Goal: Task Accomplishment & Management: Use online tool/utility

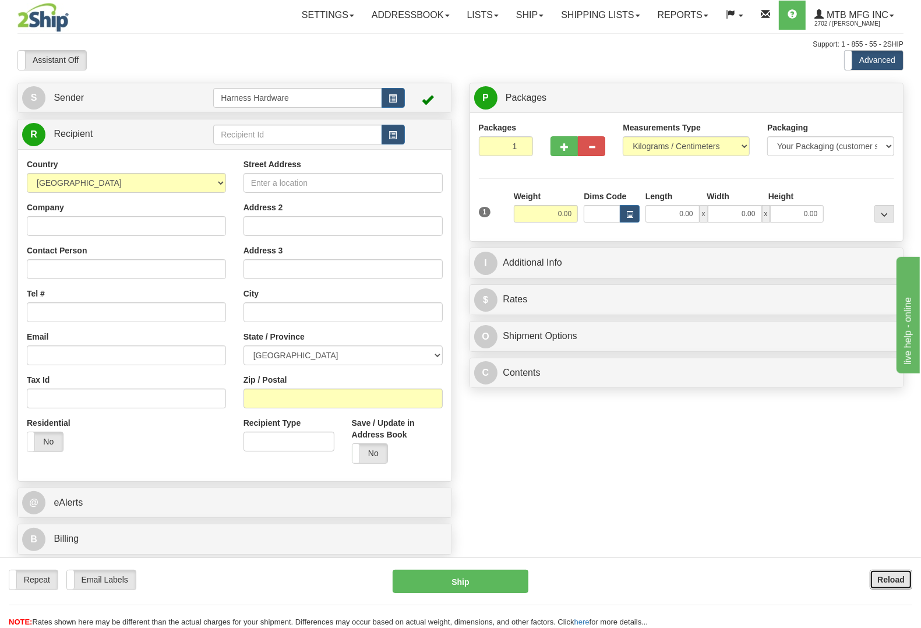
drag, startPoint x: 889, startPoint y: 585, endPoint x: 919, endPoint y: 592, distance: 31.0
click at [889, 585] on button "Reload" at bounding box center [891, 580] width 43 height 20
click at [292, 135] on input "text" at bounding box center [297, 135] width 168 height 20
drag, startPoint x: 292, startPoint y: 135, endPoint x: 313, endPoint y: 151, distance: 26.1
click at [292, 135] on input "text" at bounding box center [297, 135] width 168 height 20
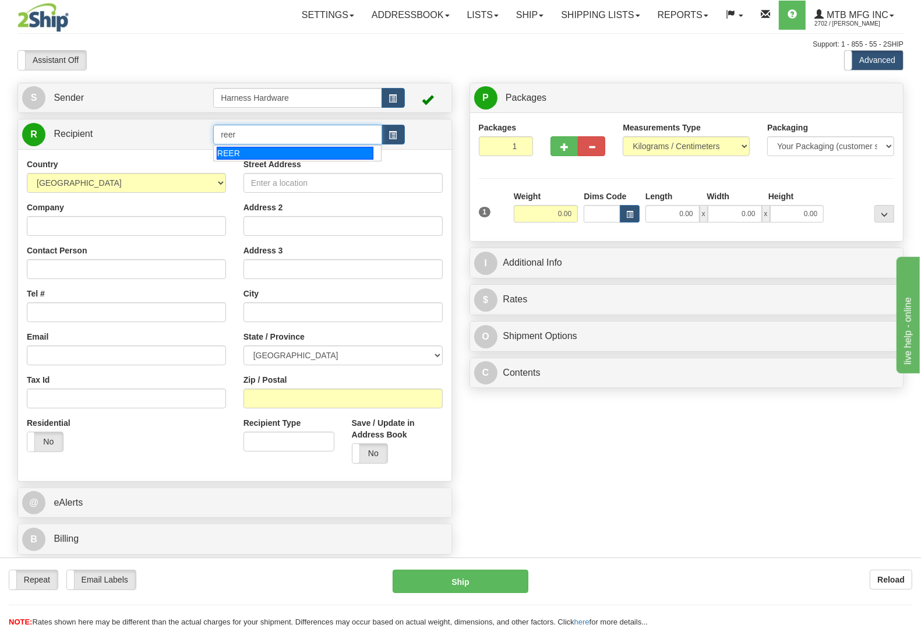
click at [301, 156] on div "REER" at bounding box center [295, 153] width 157 height 13
type input "REER"
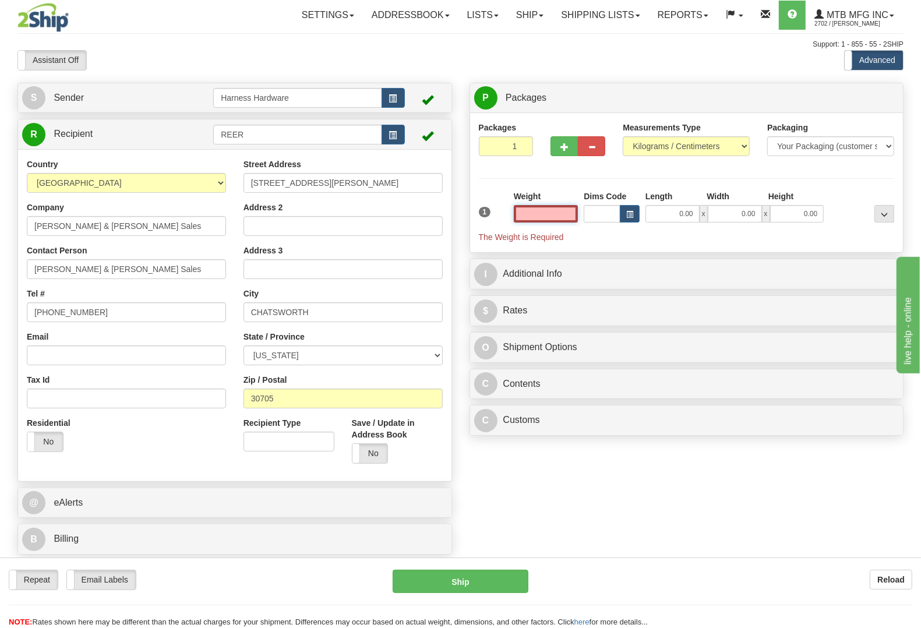
click at [545, 217] on input "text" at bounding box center [546, 213] width 65 height 17
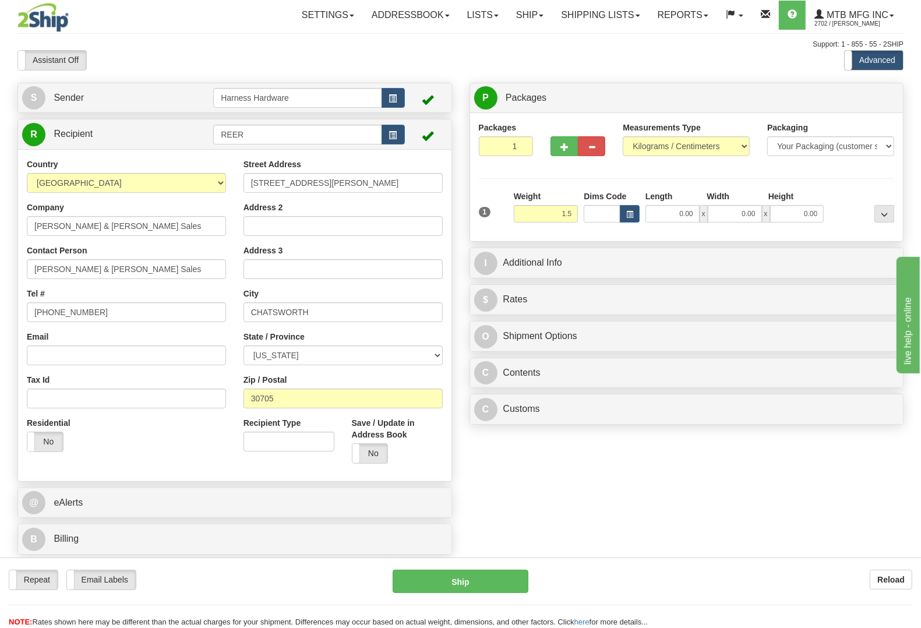
type input "1.50"
click at [829, 183] on div "Packages 1 1 Measurements Type" at bounding box center [687, 177] width 416 height 111
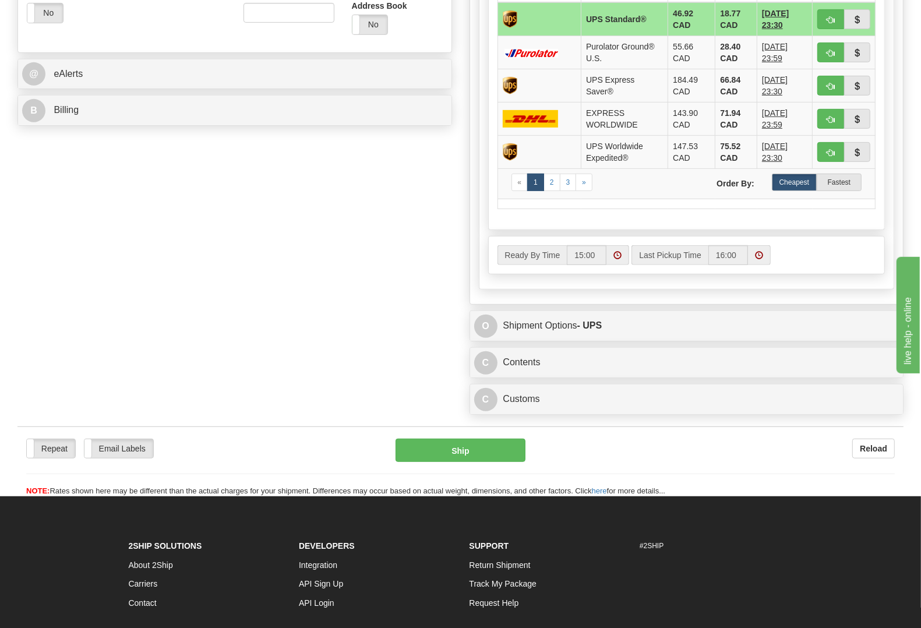
scroll to position [437, 0]
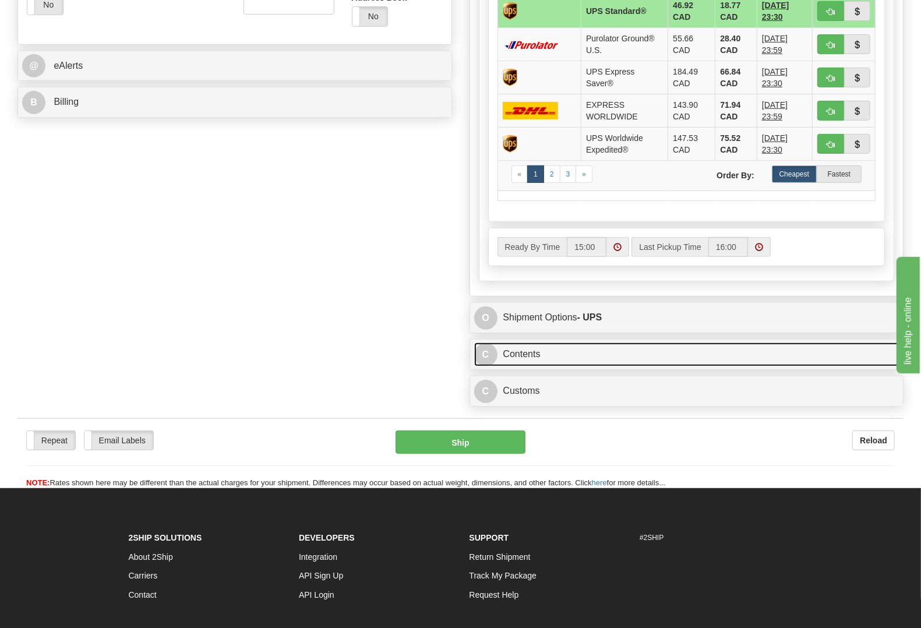
click at [541, 356] on link "C Contents" at bounding box center [686, 354] width 425 height 24
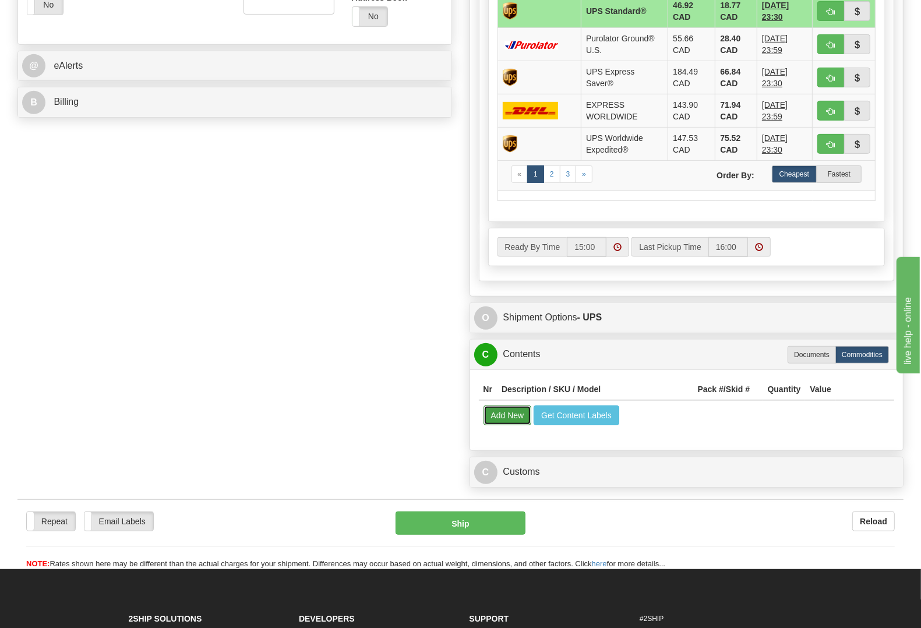
click at [492, 421] on button "Add New" at bounding box center [507, 415] width 48 height 20
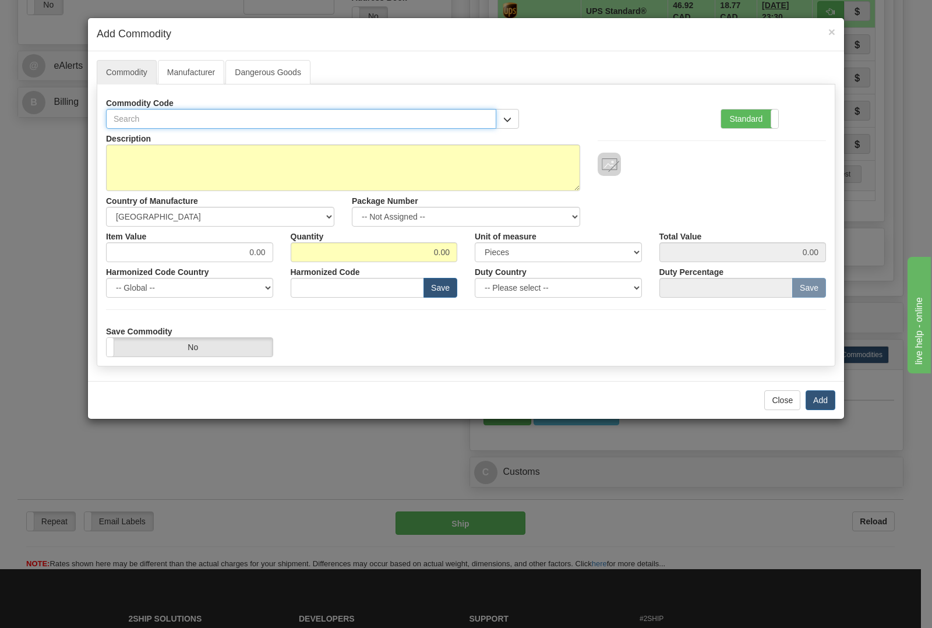
click at [227, 117] on input "text" at bounding box center [301, 119] width 390 height 20
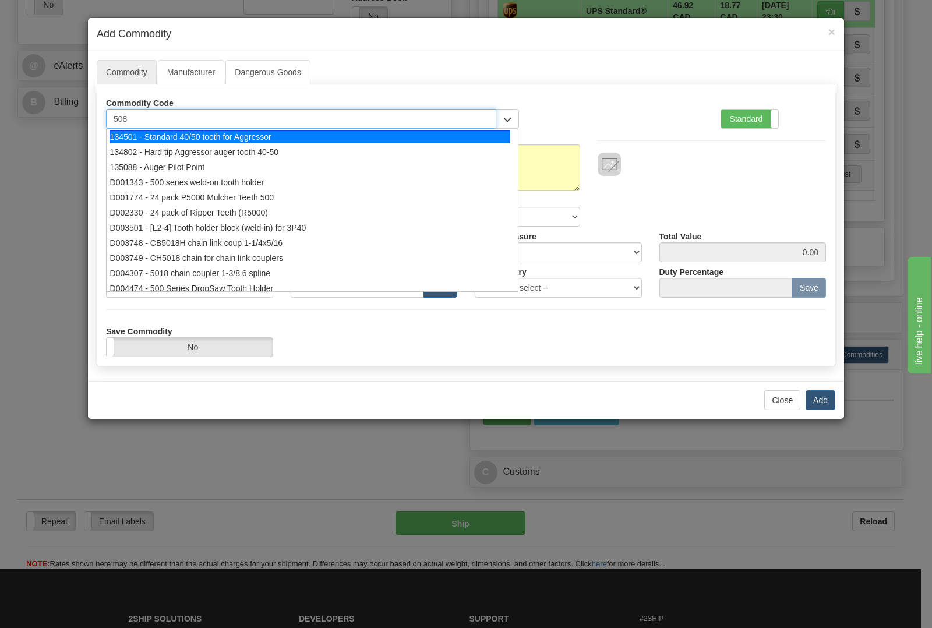
type input "5084"
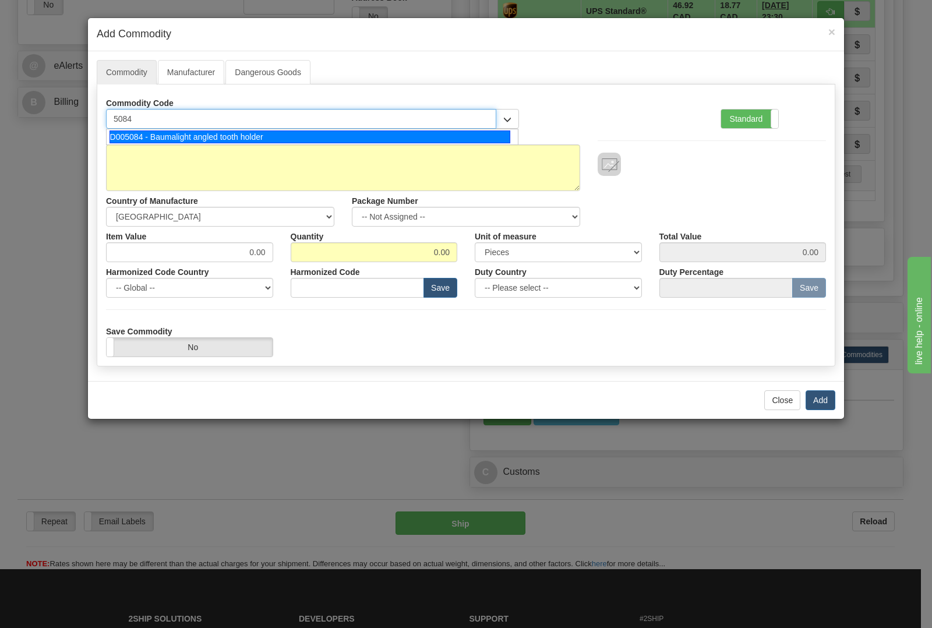
click at [219, 137] on div "D005084 - Baumalight angled tooth holder" at bounding box center [310, 136] width 401 height 13
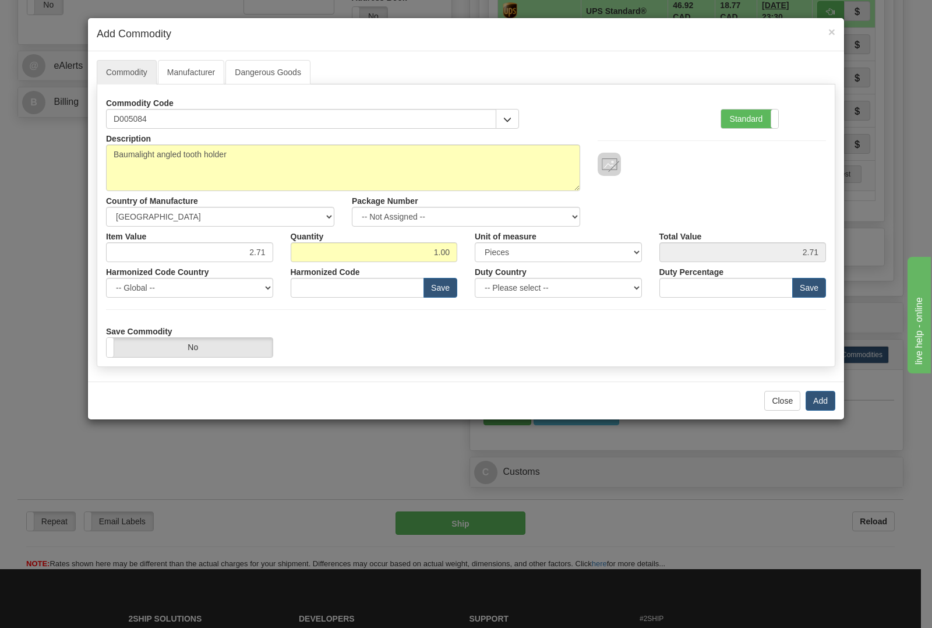
type input "8436.99.0029"
click at [455, 249] on input "1.00" at bounding box center [374, 252] width 167 height 20
type input "1"
type input "2"
type input "5.42"
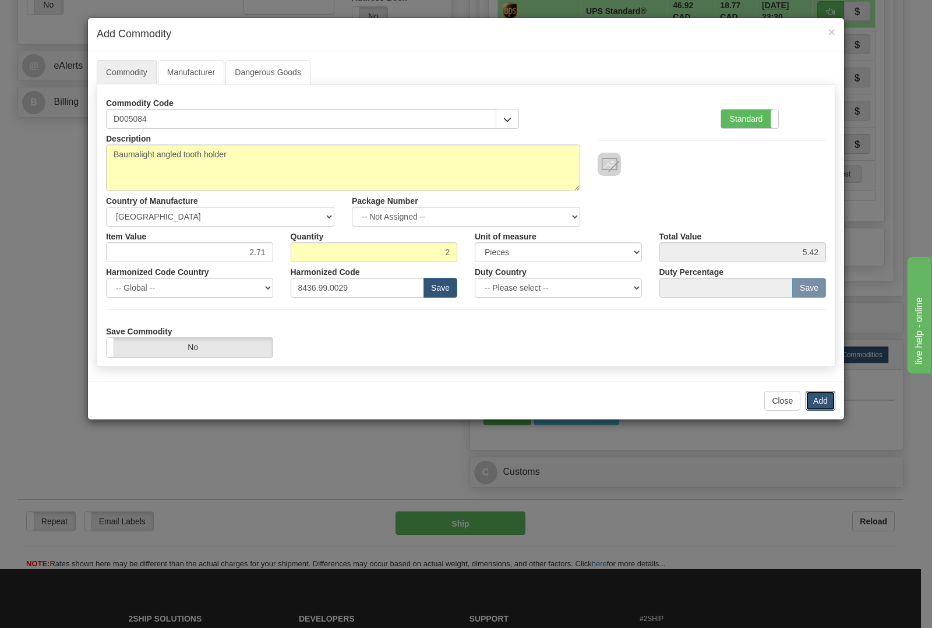
click at [819, 400] on button "Add" at bounding box center [821, 401] width 30 height 20
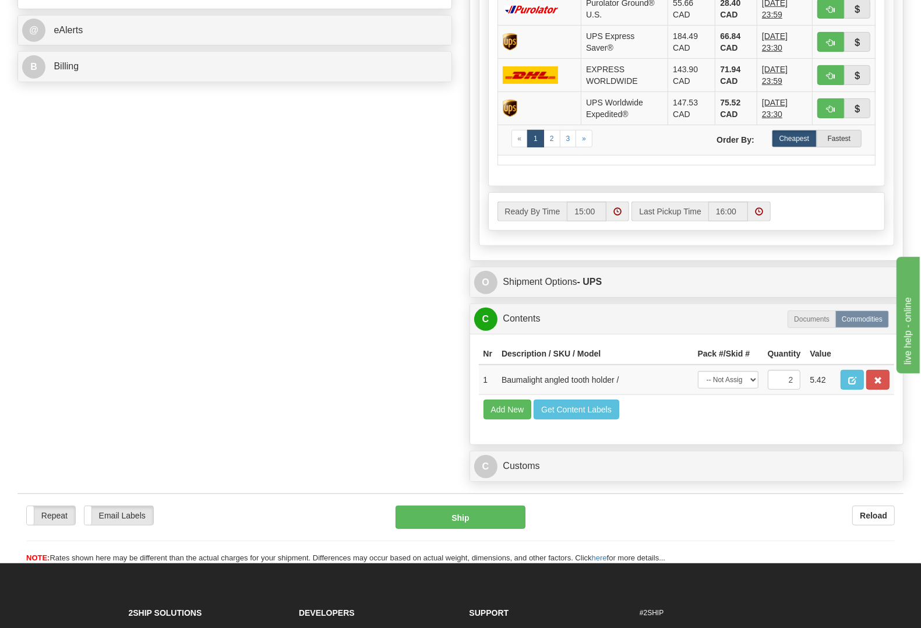
scroll to position [510, 0]
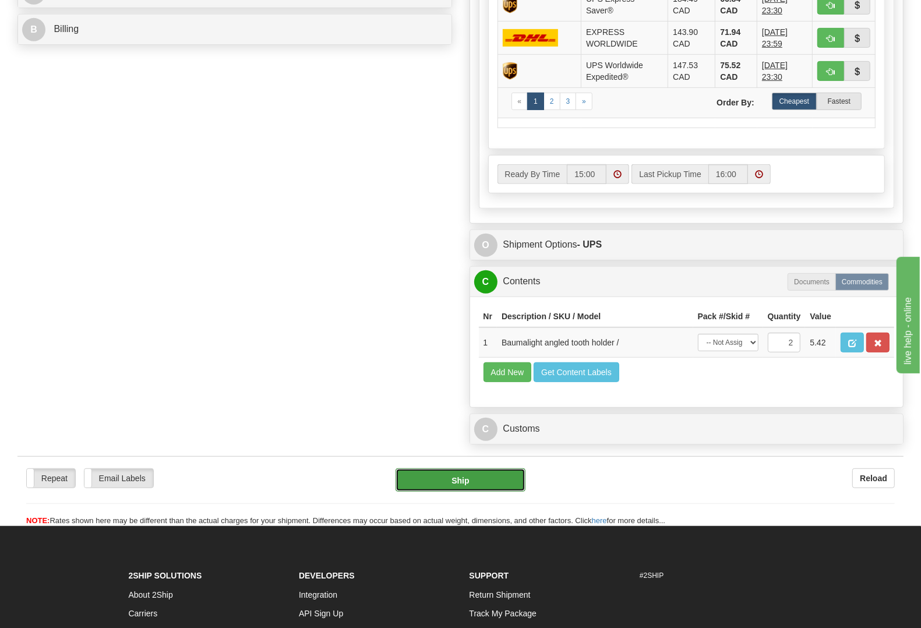
click at [471, 492] on button "Ship" at bounding box center [460, 479] width 130 height 23
type input "11"
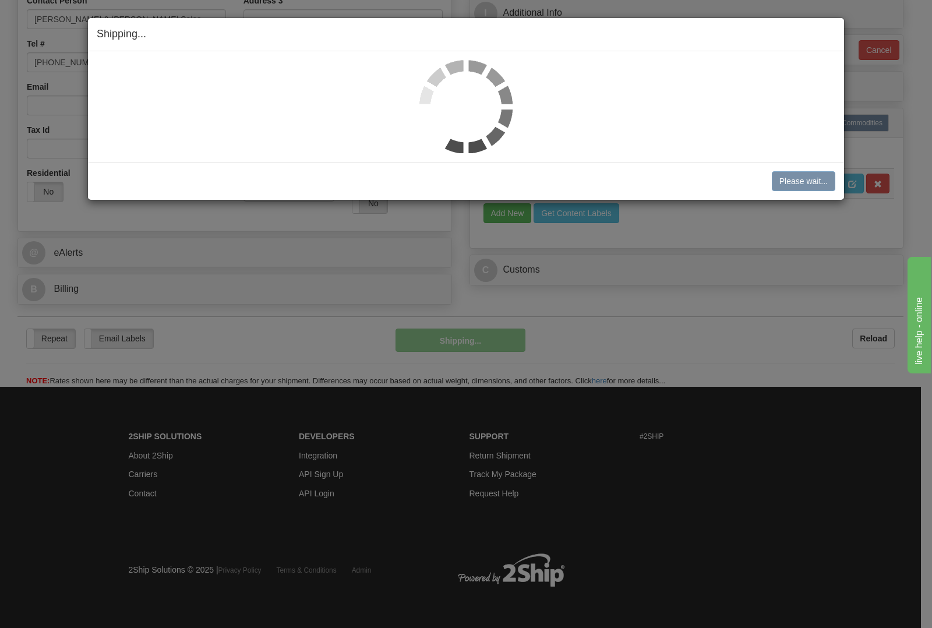
scroll to position [254, 0]
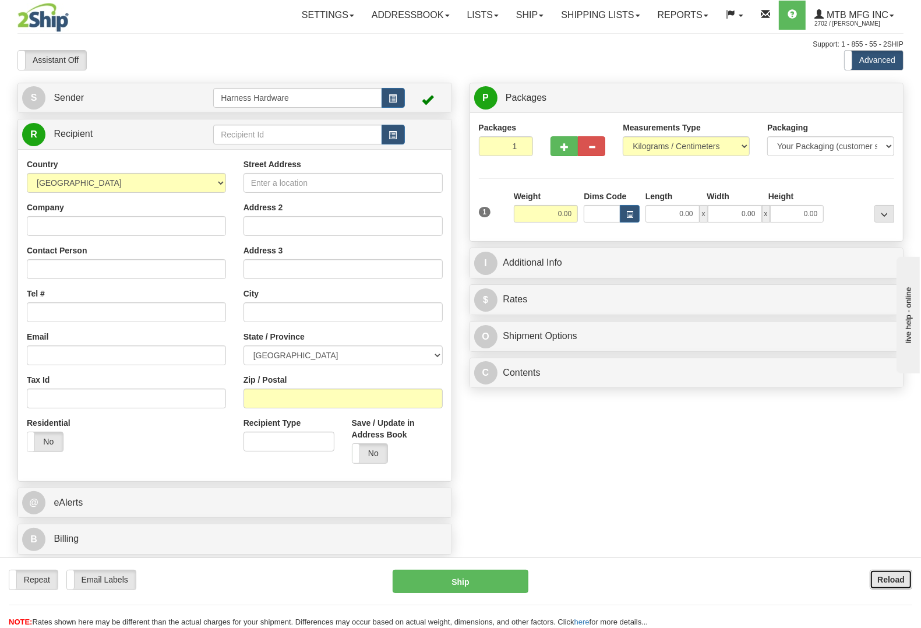
click at [888, 575] on b "Reload" at bounding box center [890, 579] width 27 height 9
click at [295, 137] on input "text" at bounding box center [297, 135] width 168 height 20
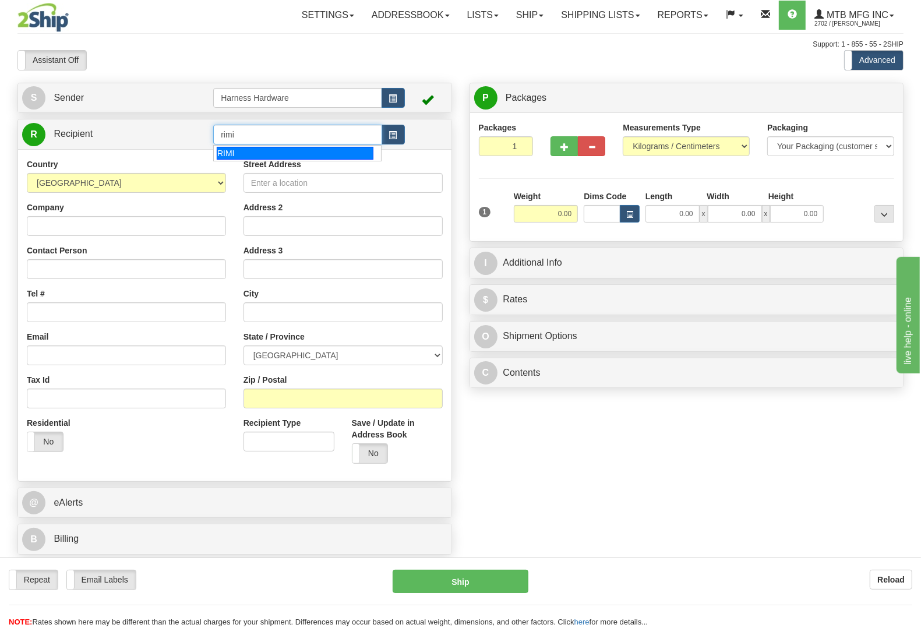
click at [271, 153] on div "RIMI" at bounding box center [295, 153] width 157 height 13
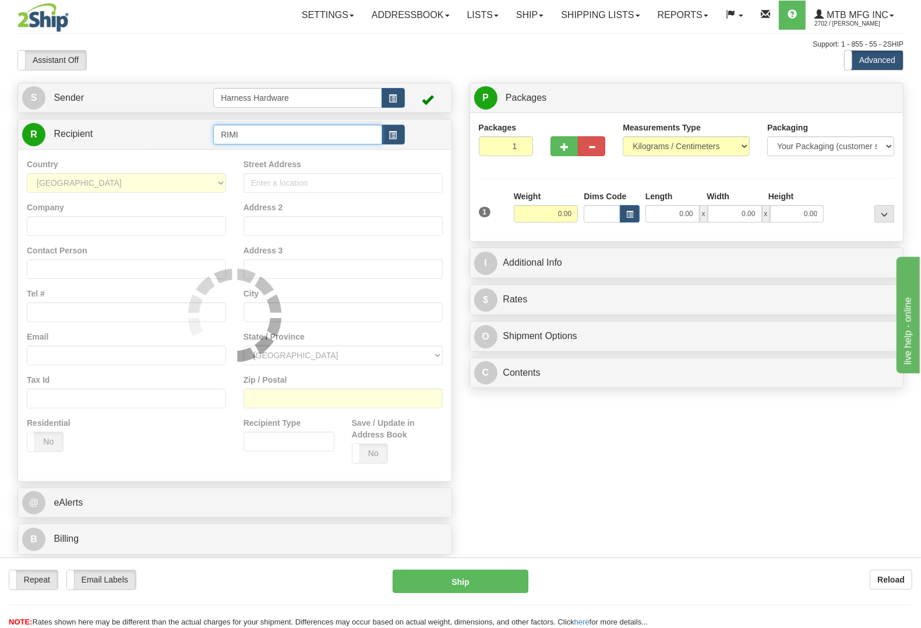
type input "RIMI"
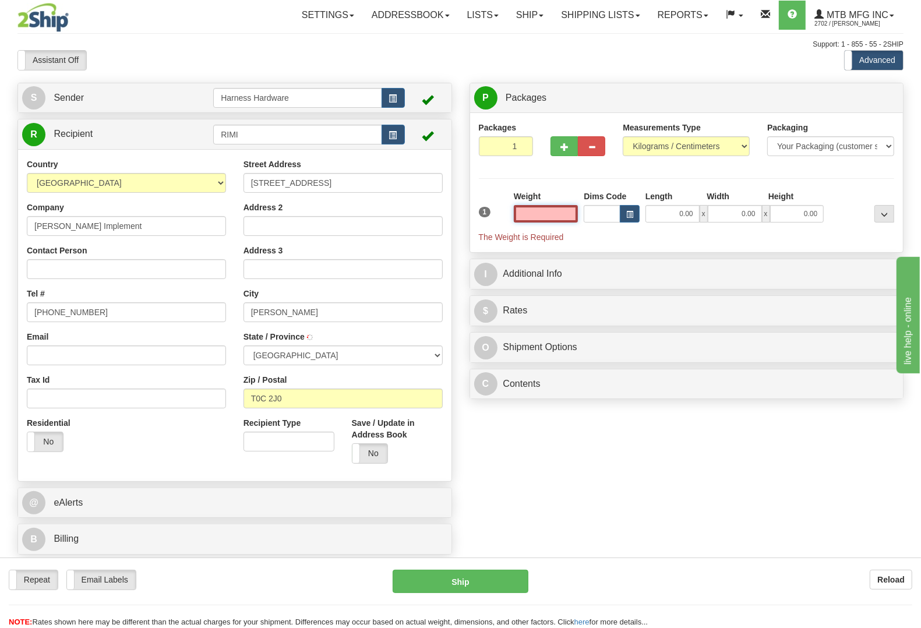
type input "RIMBEY"
click at [550, 209] on input "text" at bounding box center [546, 213] width 65 height 17
click at [550, 210] on input "text" at bounding box center [546, 213] width 65 height 17
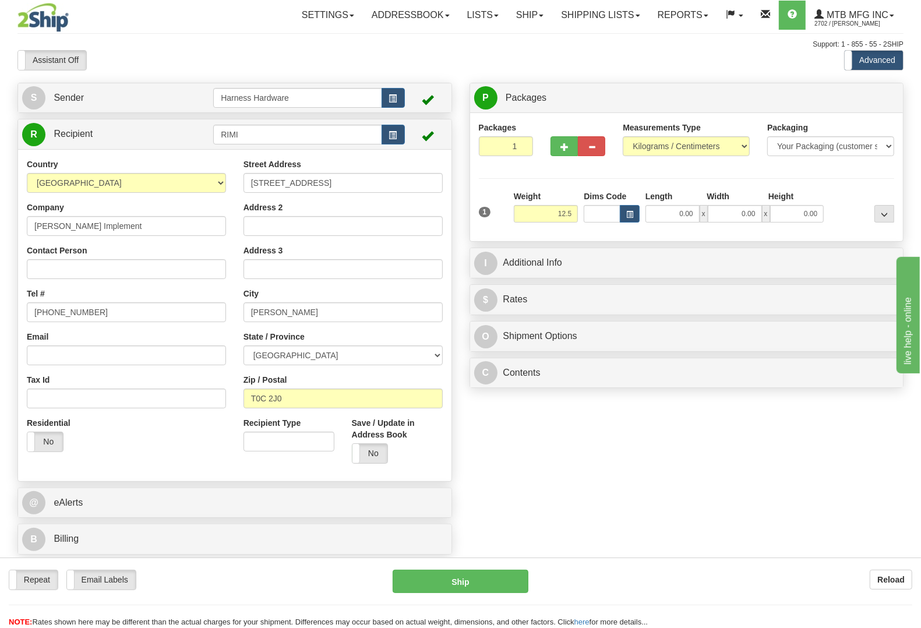
type input "12.50"
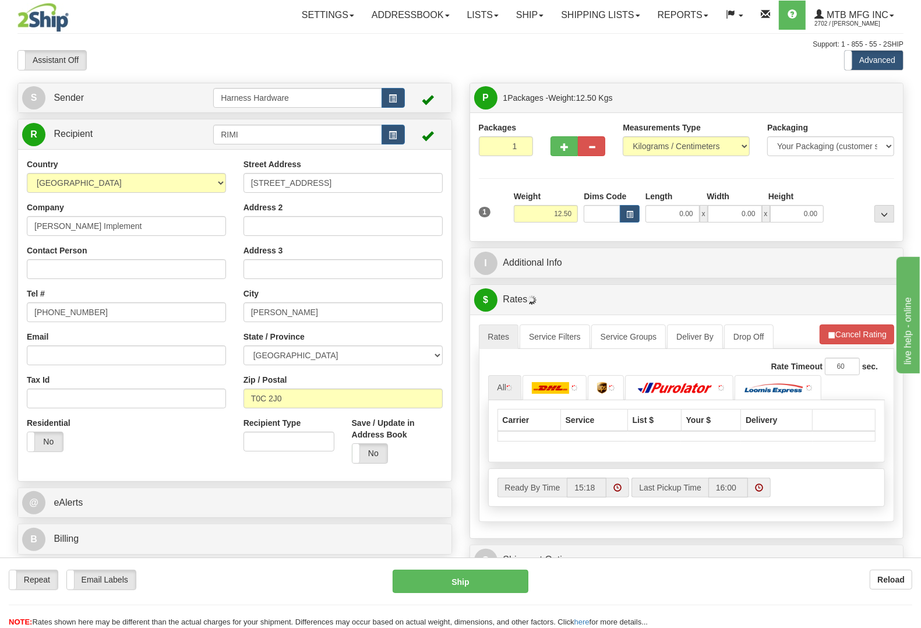
click at [864, 198] on div at bounding box center [862, 206] width 70 height 32
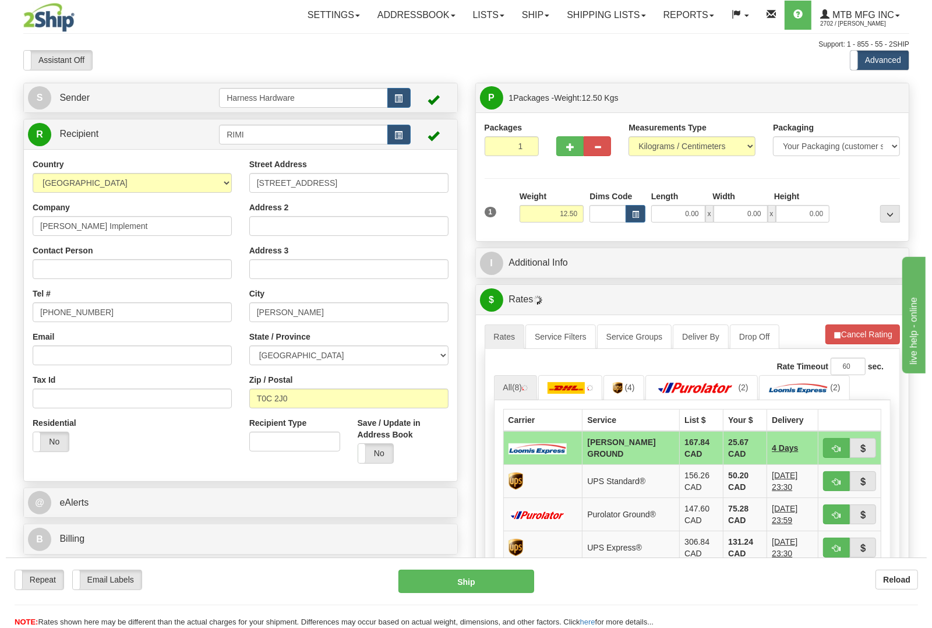
scroll to position [73, 0]
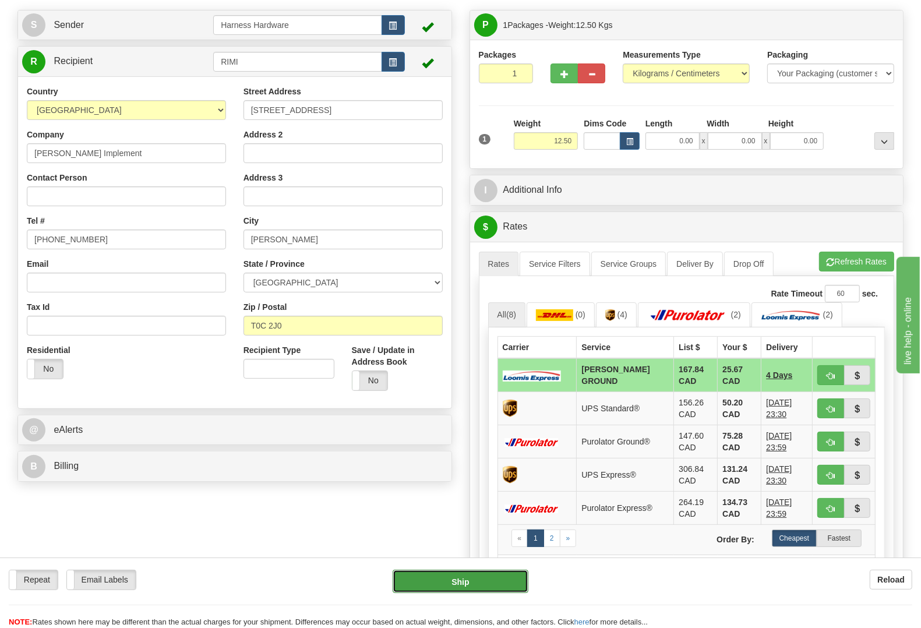
click at [411, 584] on button "Ship" at bounding box center [461, 581] width 136 height 23
type input "DD"
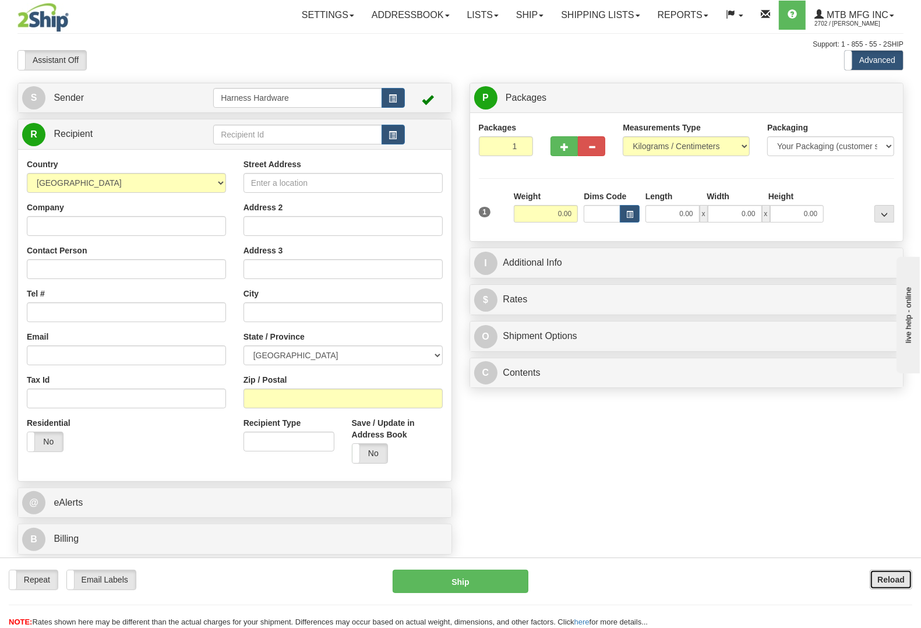
click at [875, 578] on button "Reload" at bounding box center [891, 580] width 43 height 20
click at [260, 133] on input "text" at bounding box center [297, 135] width 168 height 20
drag, startPoint x: 0, startPoint y: 0, endPoint x: 260, endPoint y: 129, distance: 290.2
click at [260, 133] on input "text" at bounding box center [297, 135] width 168 height 20
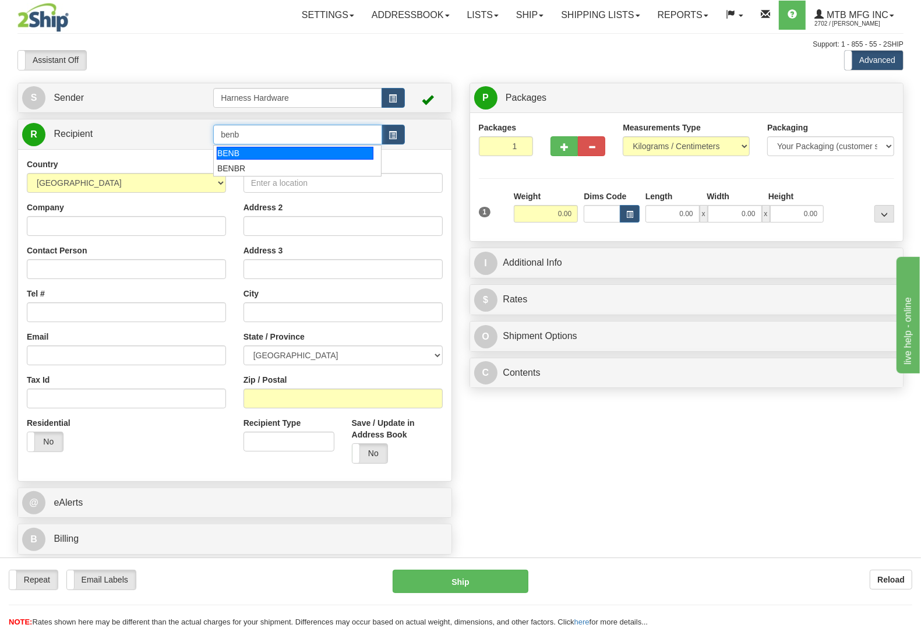
click at [255, 153] on div "BENB" at bounding box center [295, 153] width 157 height 13
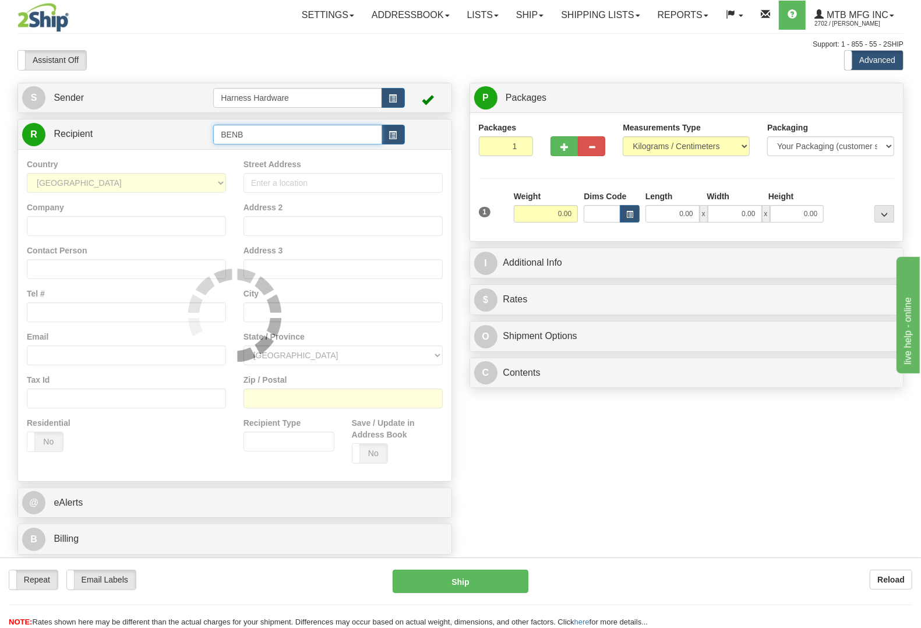
type input "BENB"
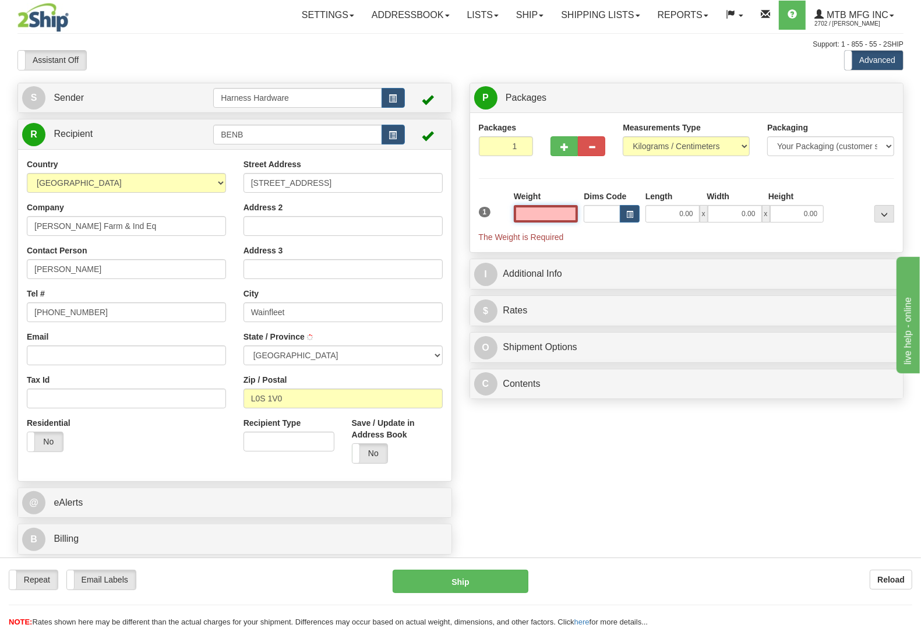
type input "WAINFLEET"
click at [546, 216] on input "text" at bounding box center [546, 213] width 65 height 17
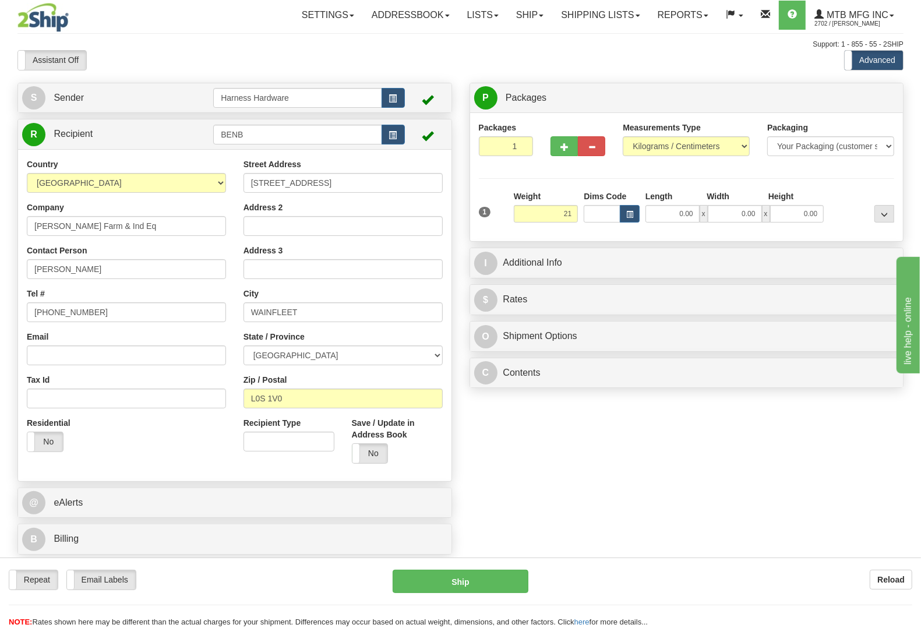
type input "21.00"
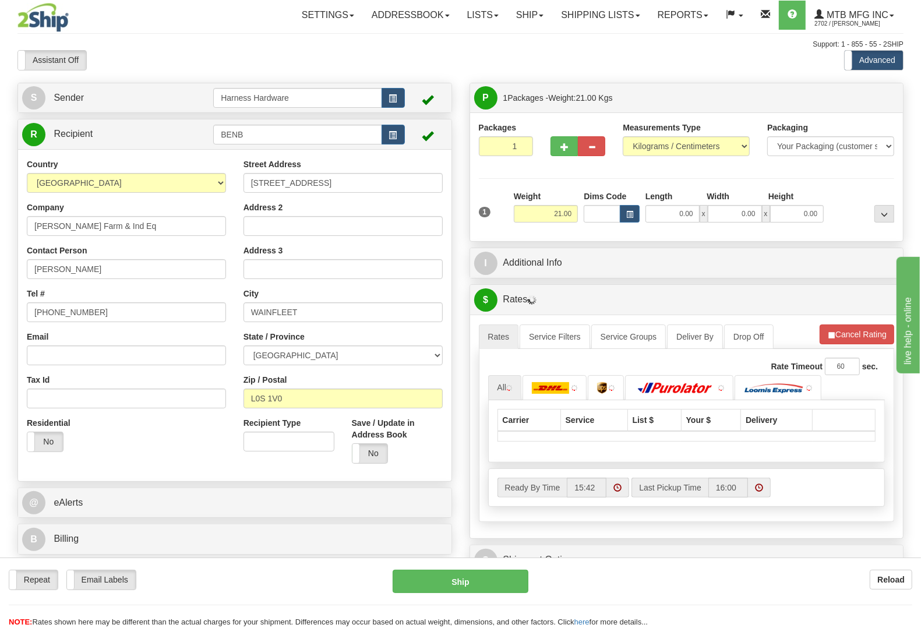
click at [834, 199] on div at bounding box center [862, 206] width 70 height 32
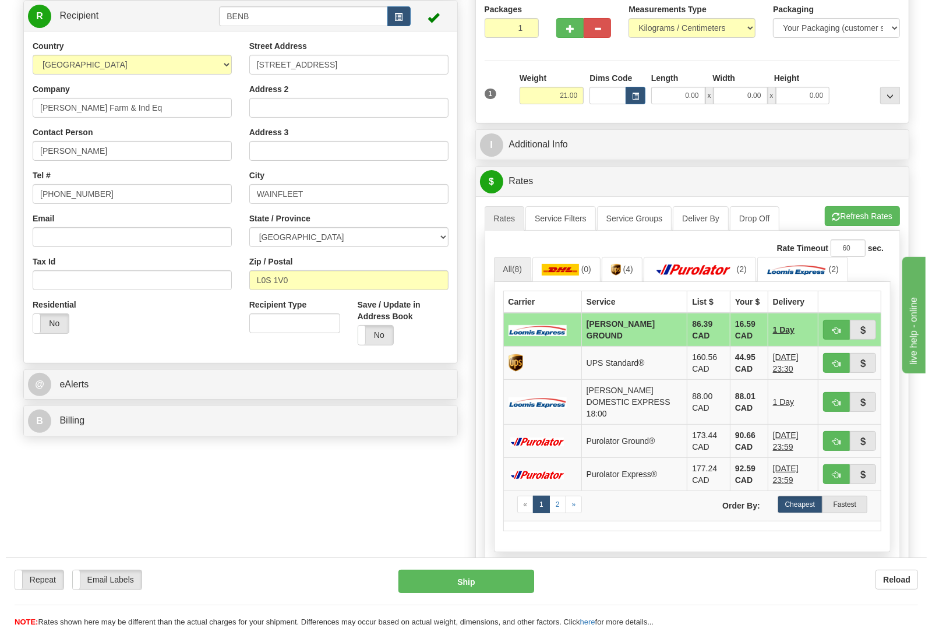
scroll to position [146, 0]
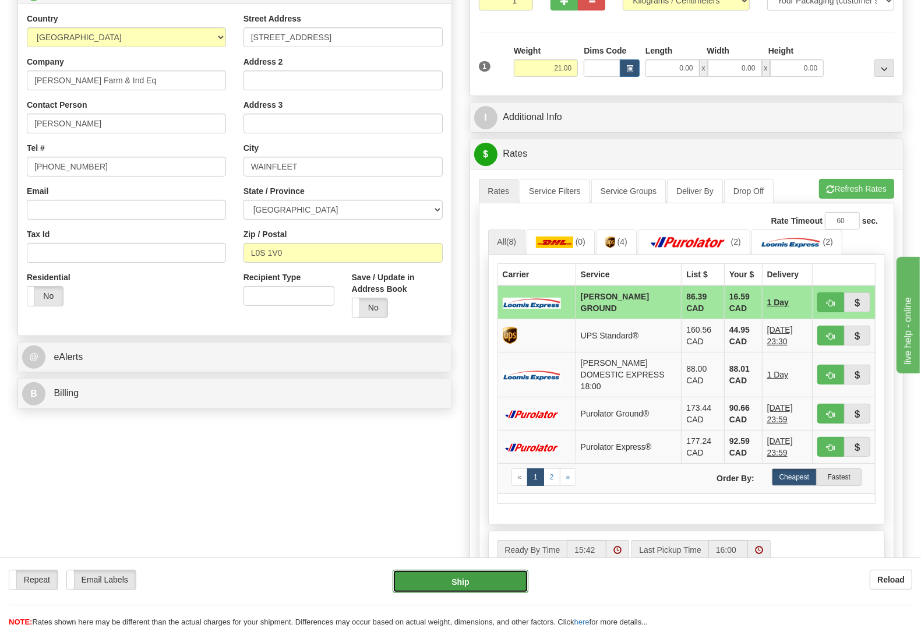
click at [511, 581] on button "Ship" at bounding box center [461, 581] width 136 height 23
type input "DD"
